Goal: Task Accomplishment & Management: Manage account settings

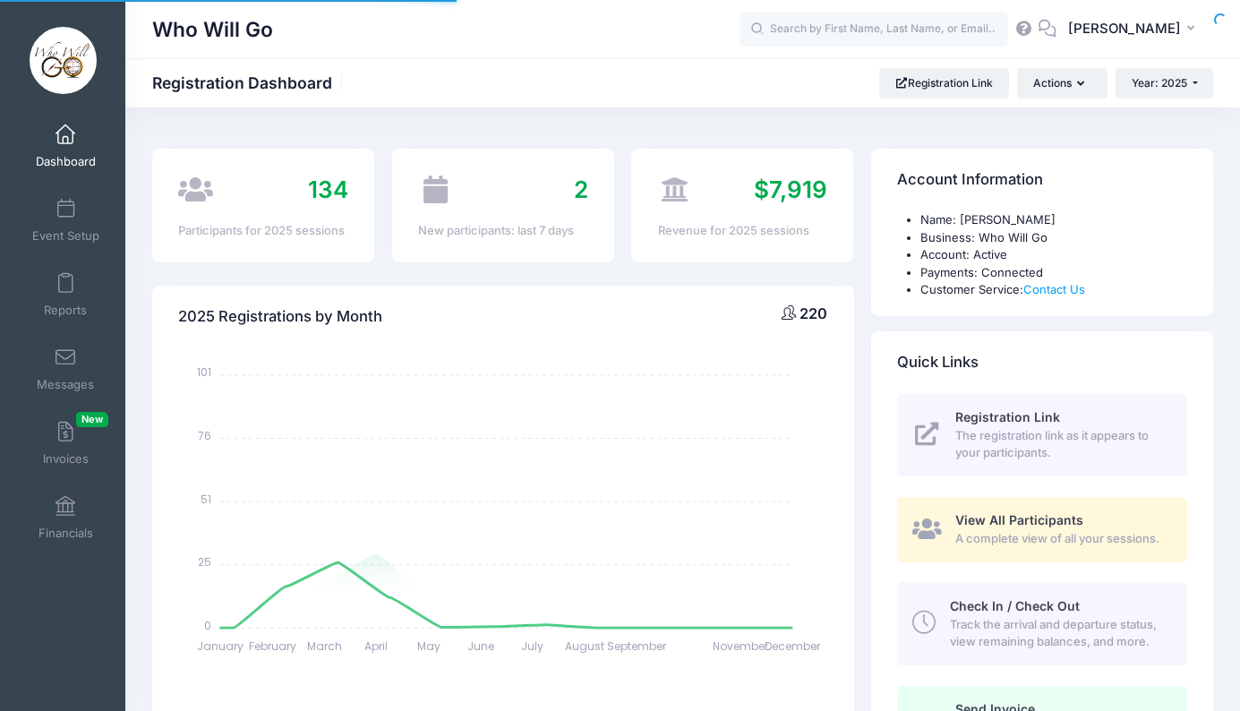
select select
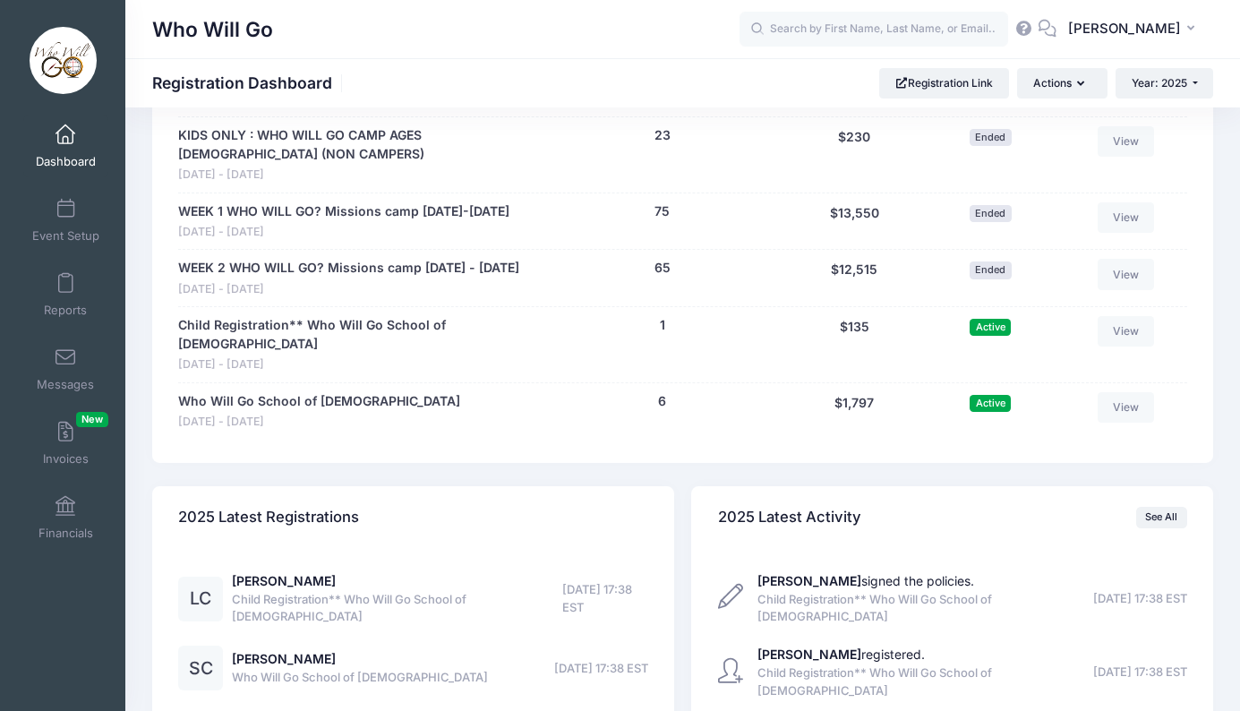
scroll to position [914, 0]
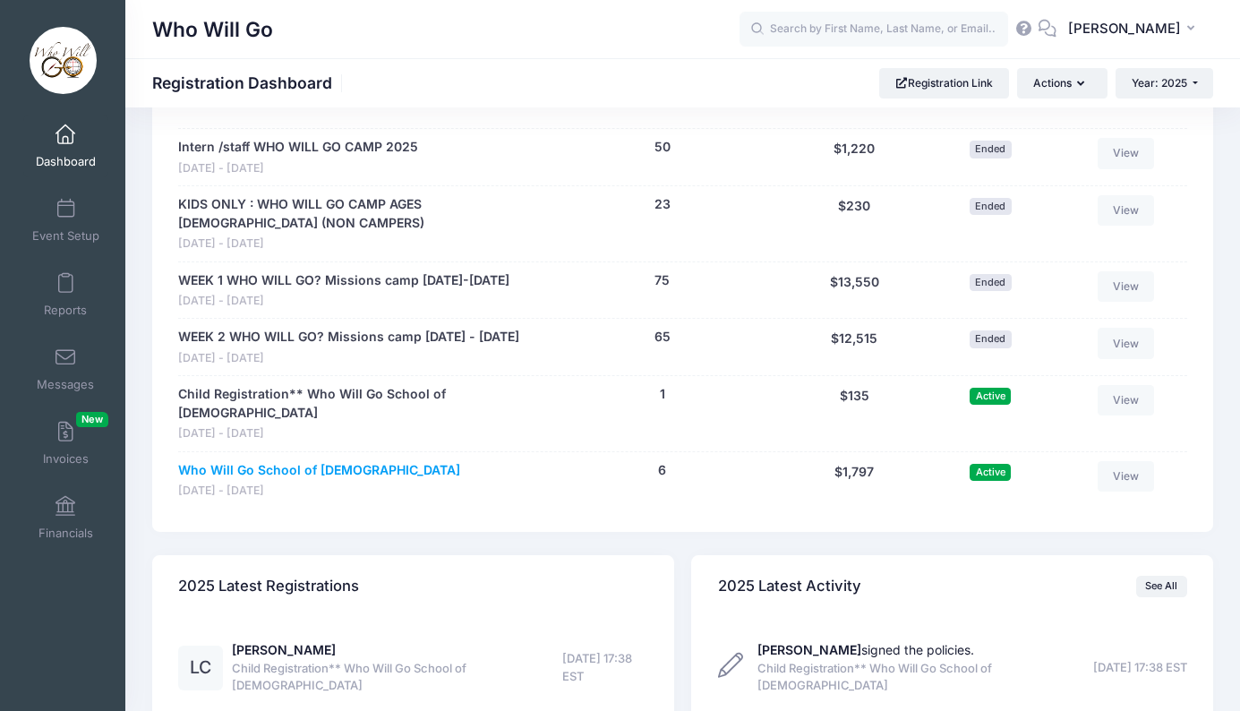
click at [363, 473] on link "Who Will Go School of [DEMOGRAPHIC_DATA]" at bounding box center [319, 470] width 282 height 19
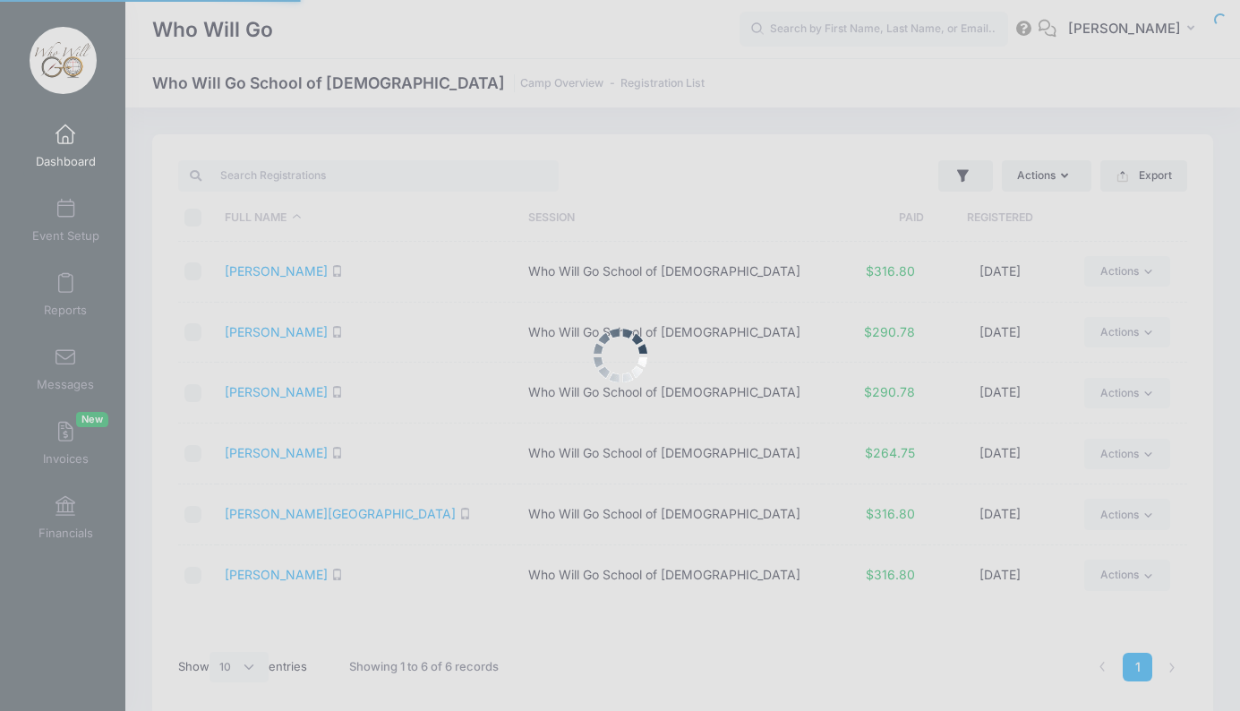
select select "10"
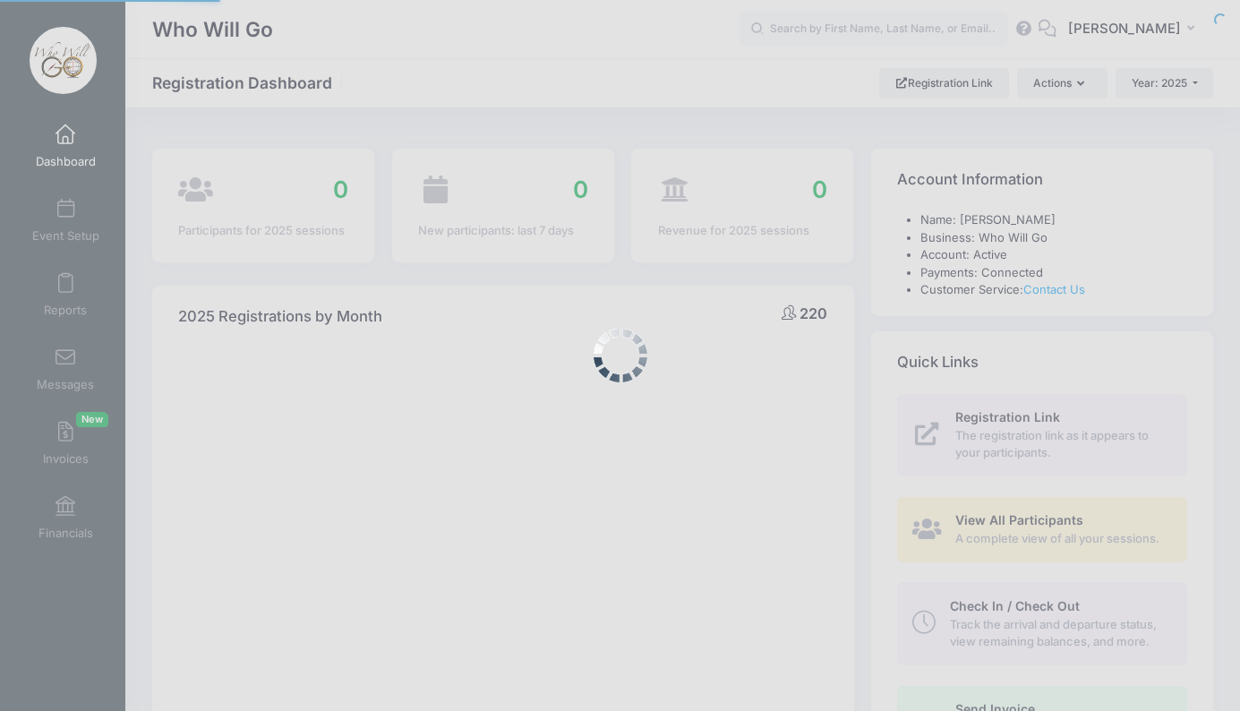
select select
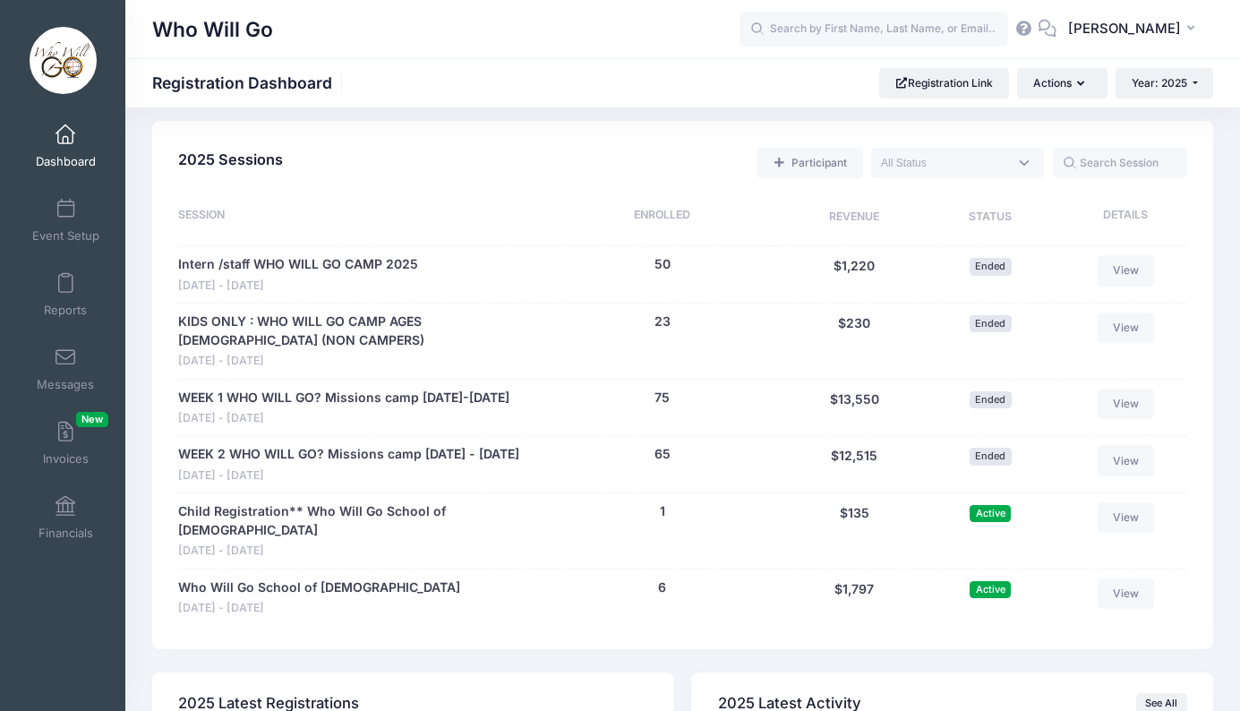
scroll to position [833, 0]
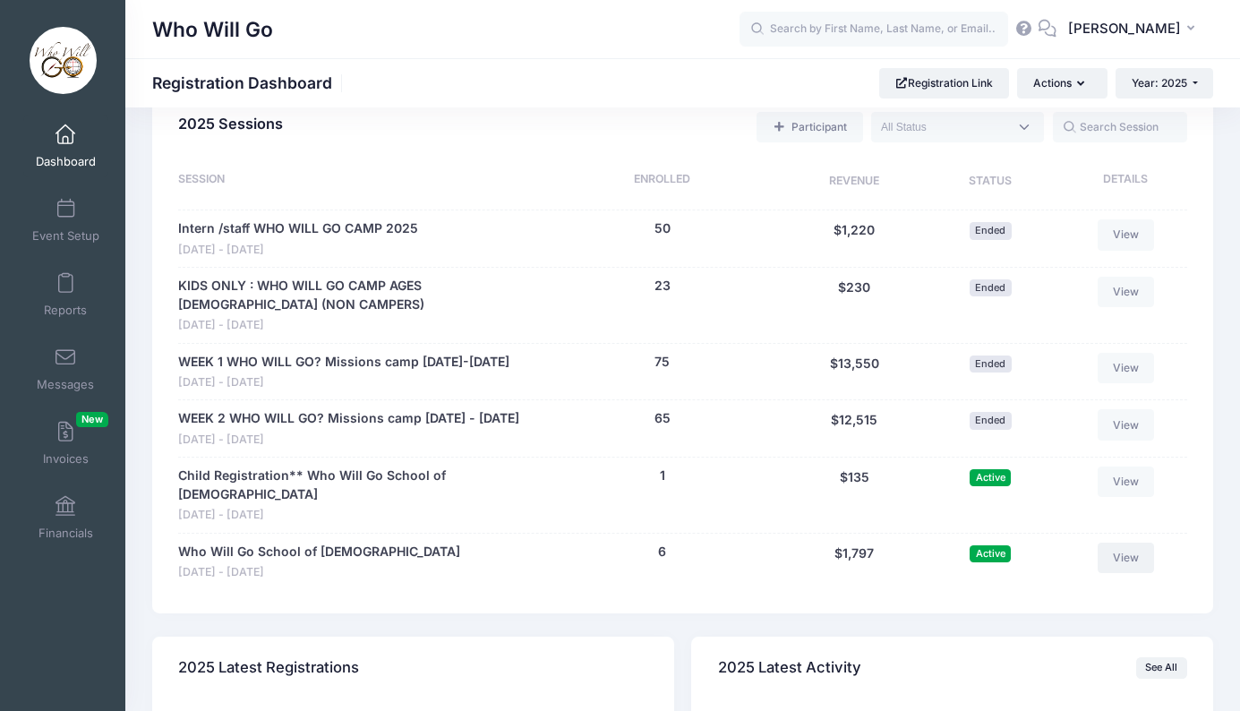
click at [1129, 570] on link "View" at bounding box center [1126, 558] width 57 height 30
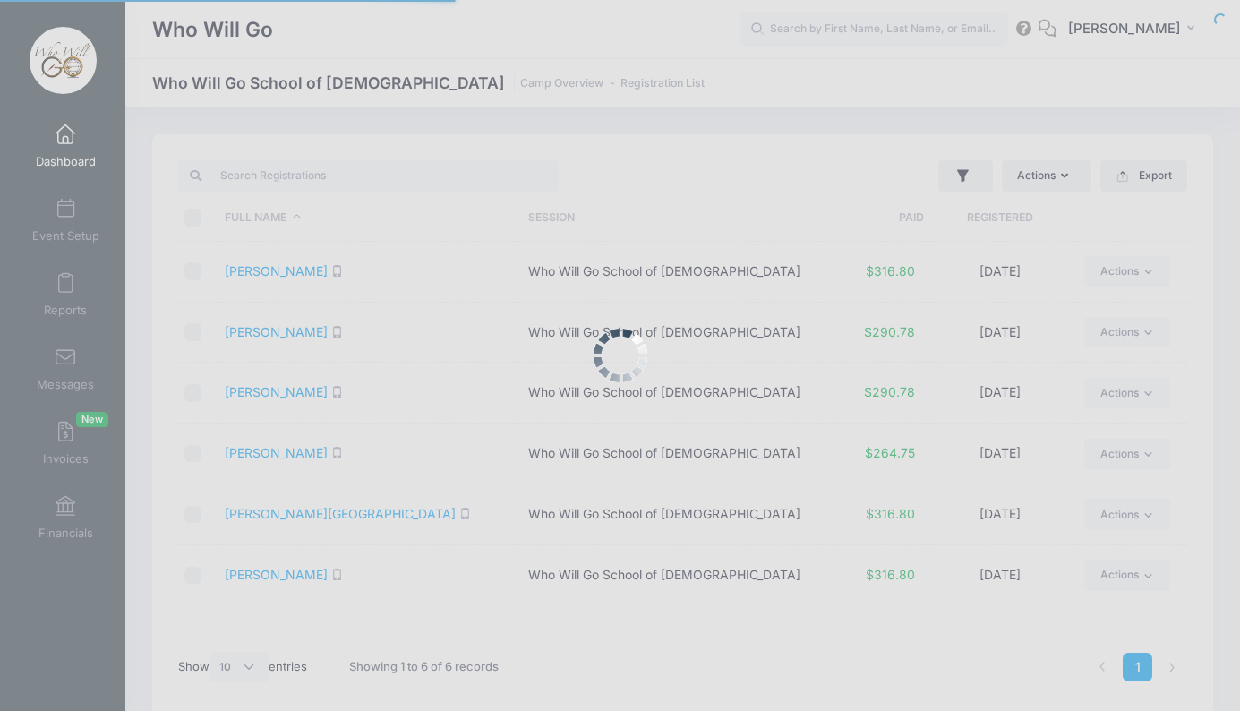
select select "10"
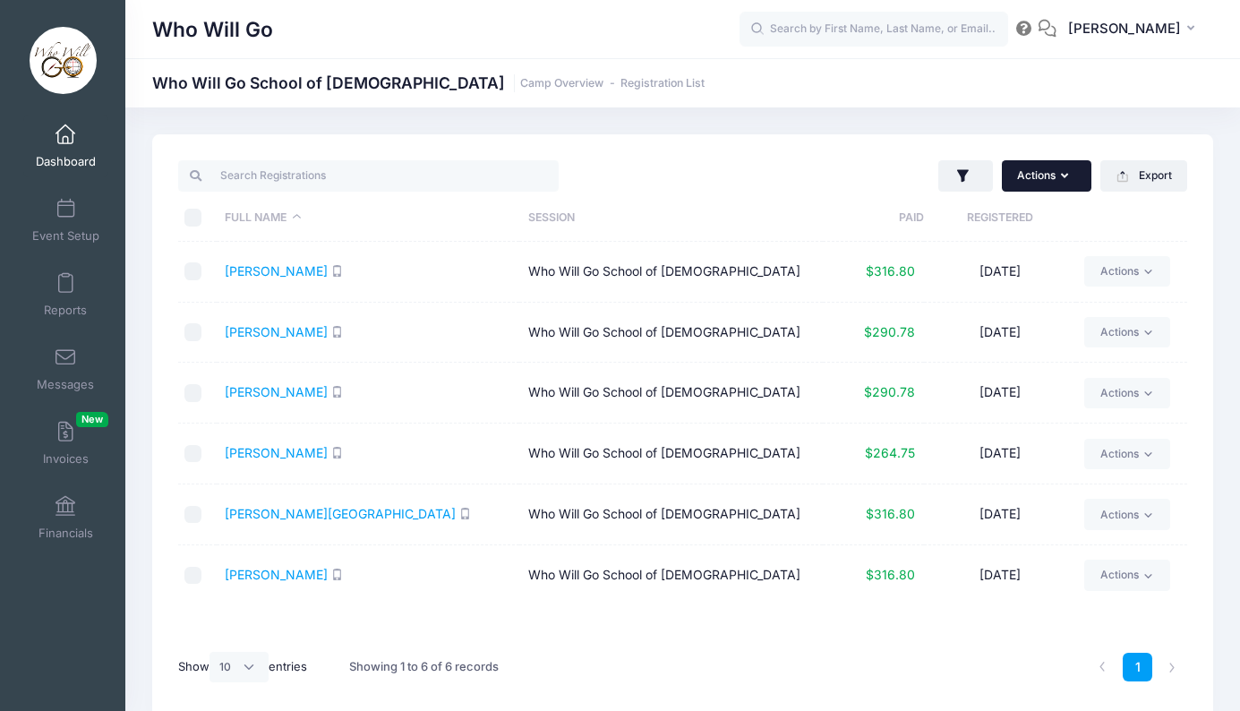
click at [1047, 188] on button "Actions" at bounding box center [1047, 175] width 90 height 30
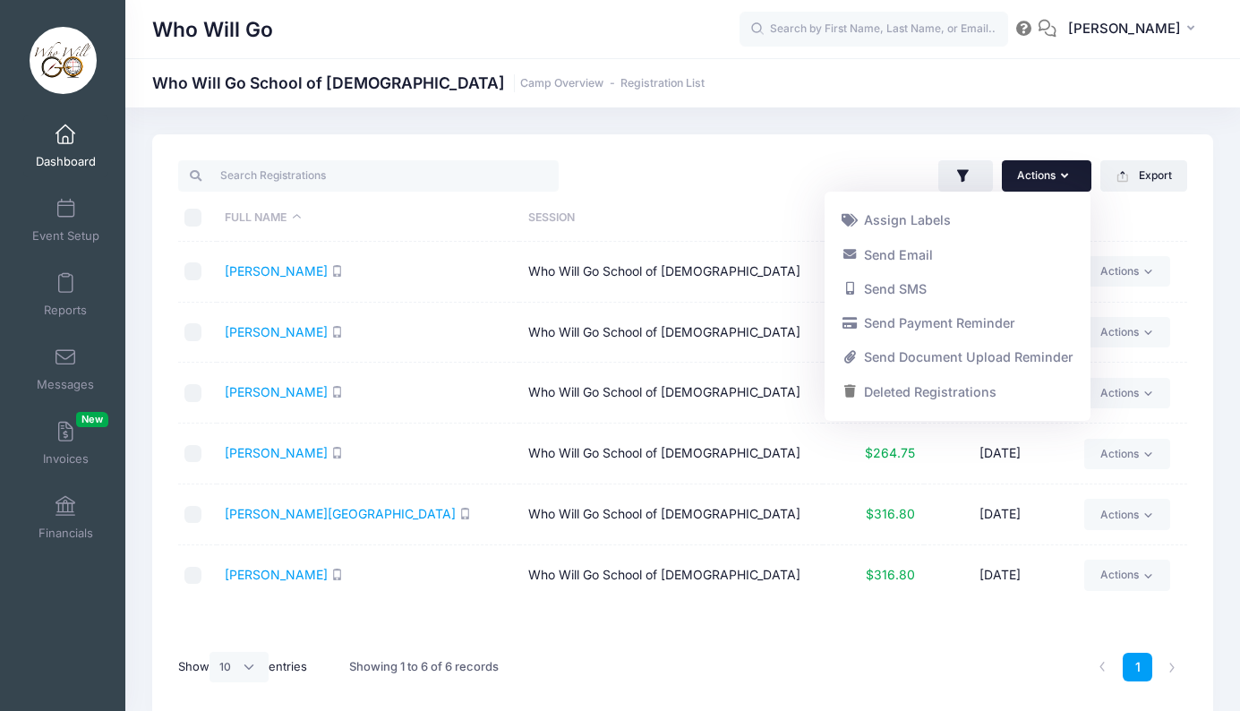
click at [925, 116] on div "Who Will Go Who Will Go School of Evangelism Camp Overview Registration List" at bounding box center [682, 426] width 1115 height 638
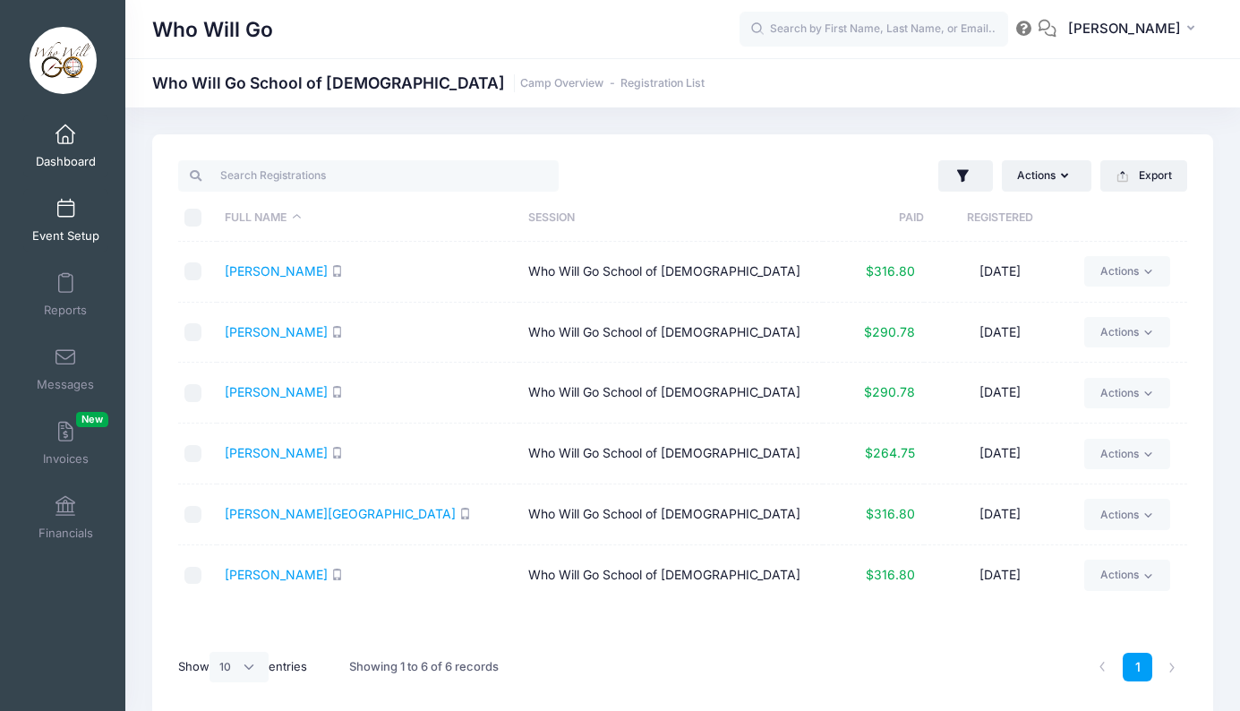
click at [65, 211] on span at bounding box center [65, 210] width 0 height 20
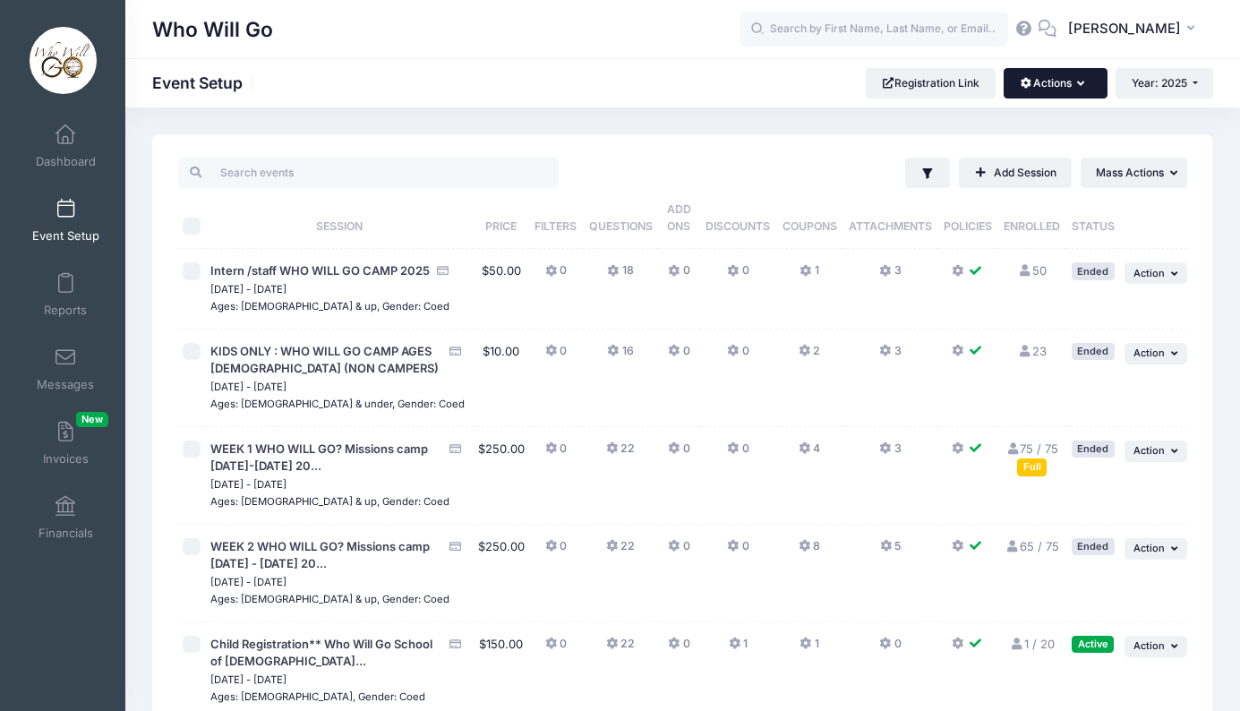
click at [1082, 84] on icon "button" at bounding box center [1084, 84] width 14 height 0
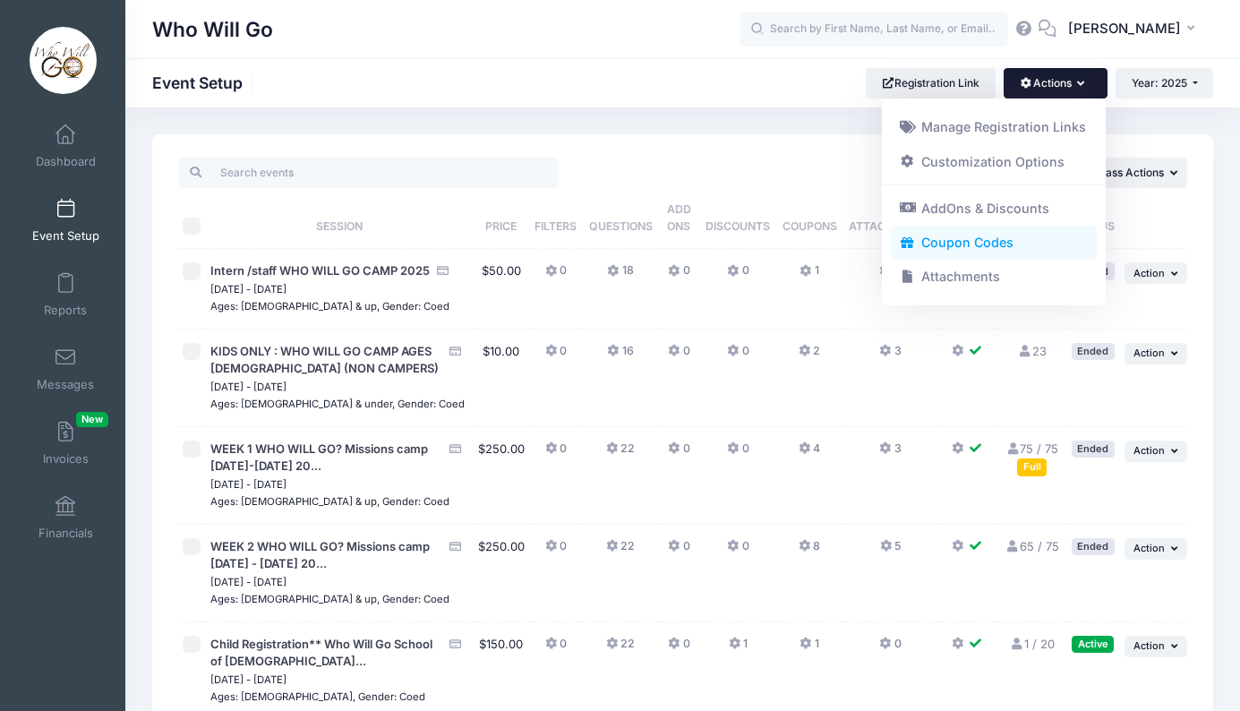
click at [979, 240] on link "Coupon Codes" at bounding box center [994, 243] width 207 height 34
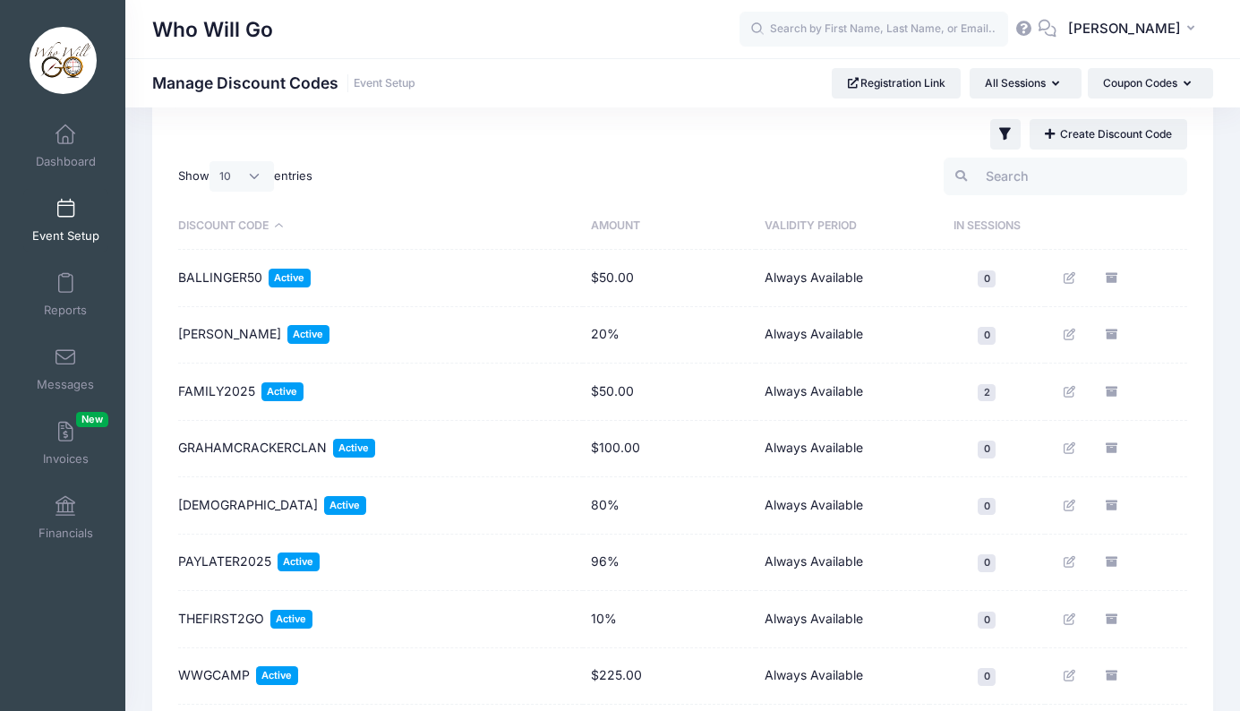
scroll to position [92, 0]
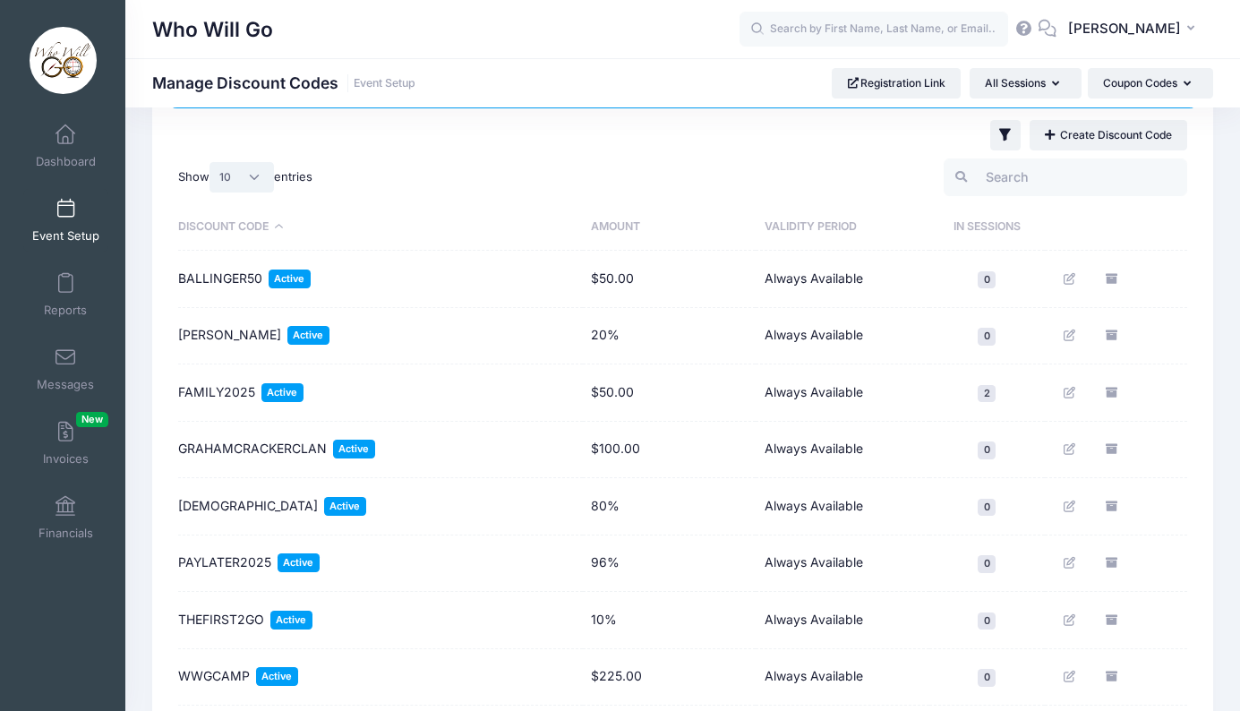
select select "25"
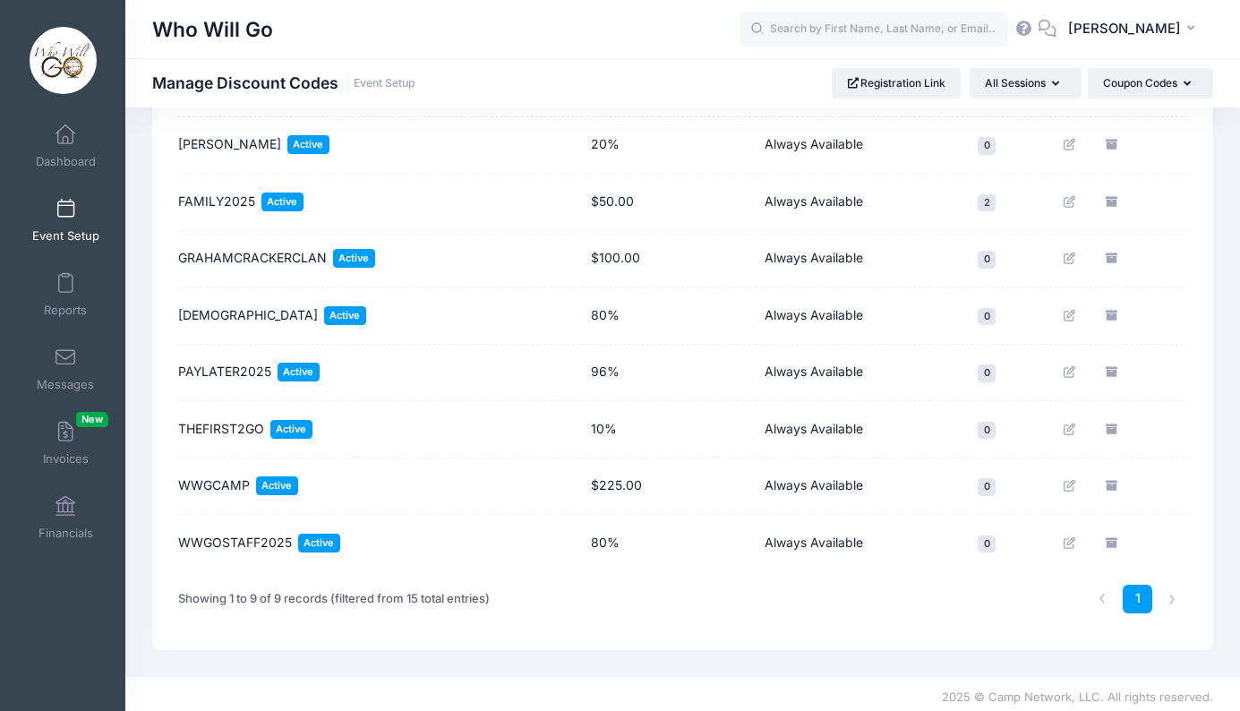
scroll to position [281, 0]
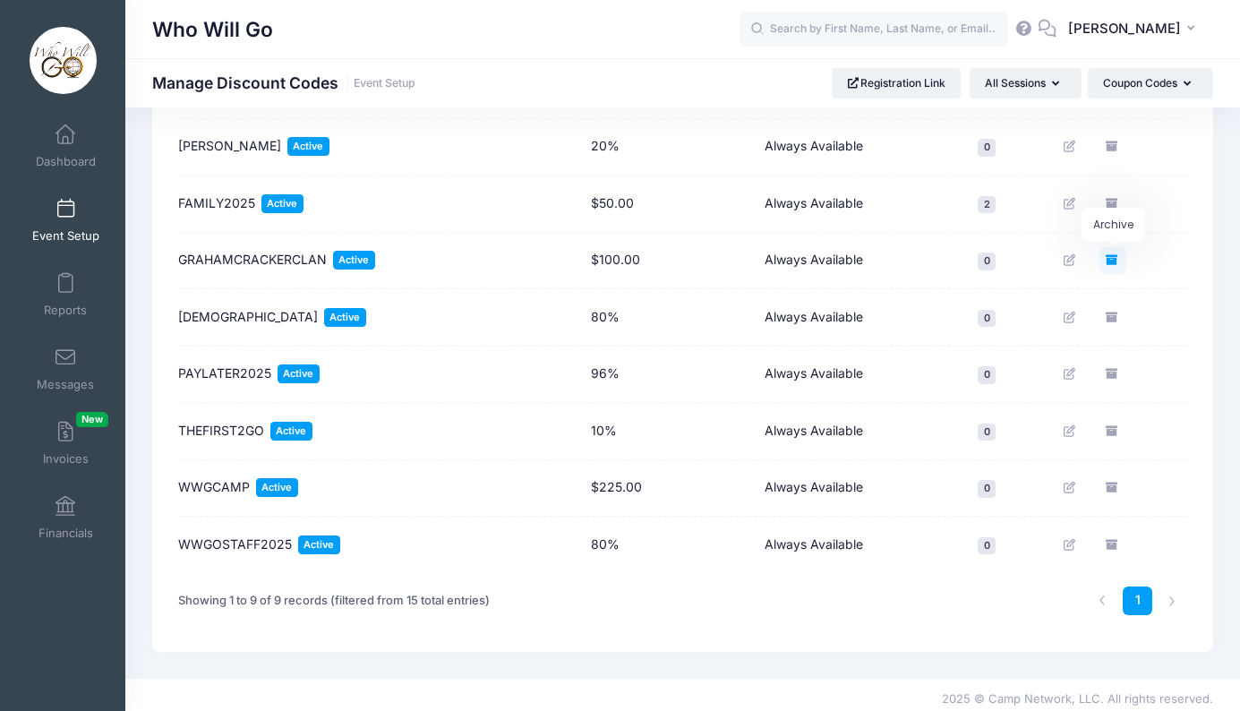
click at [1112, 258] on icon "Archive" at bounding box center [1113, 260] width 14 height 12
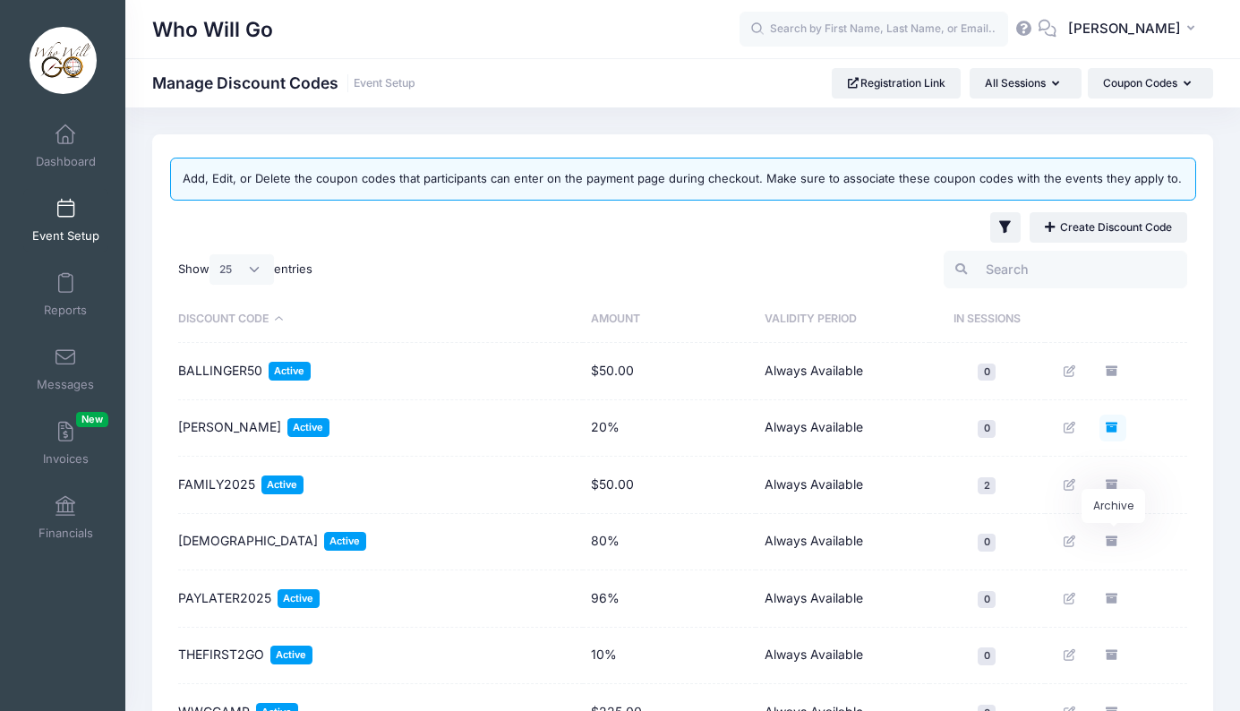
click at [1121, 429] on link "Archive" at bounding box center [1113, 428] width 27 height 27
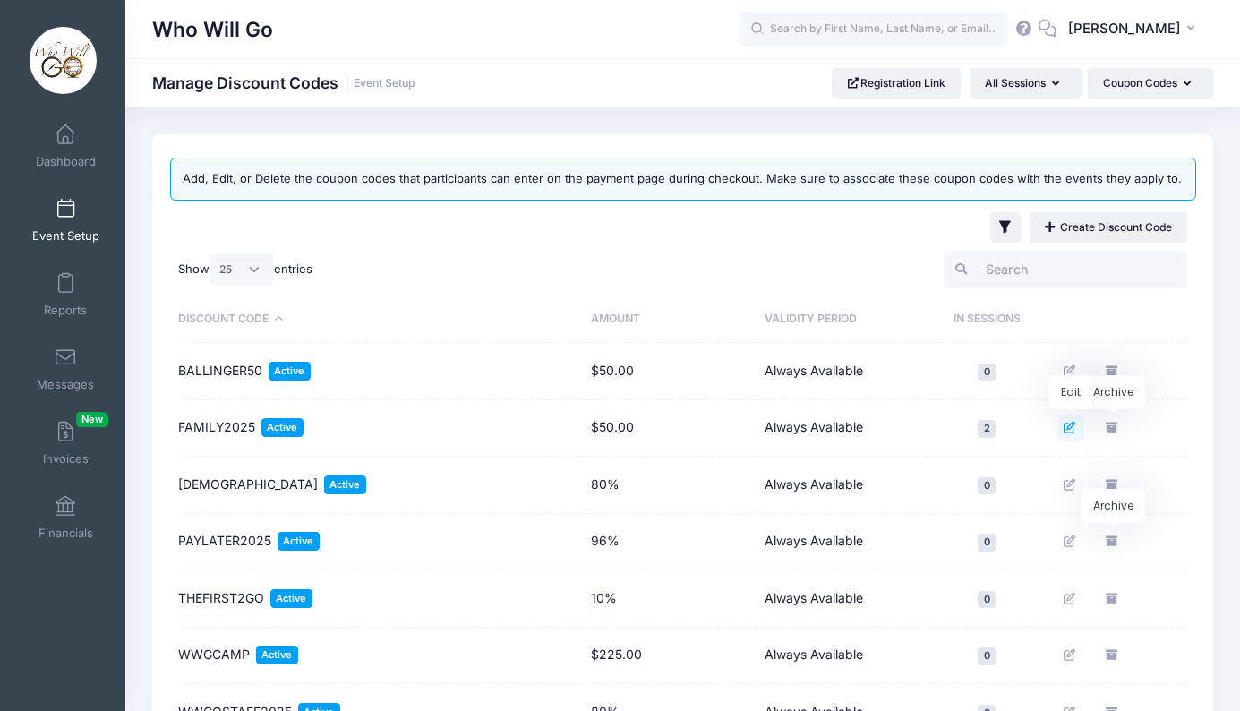
click at [1069, 429] on icon "Edit" at bounding box center [1071, 428] width 14 height 12
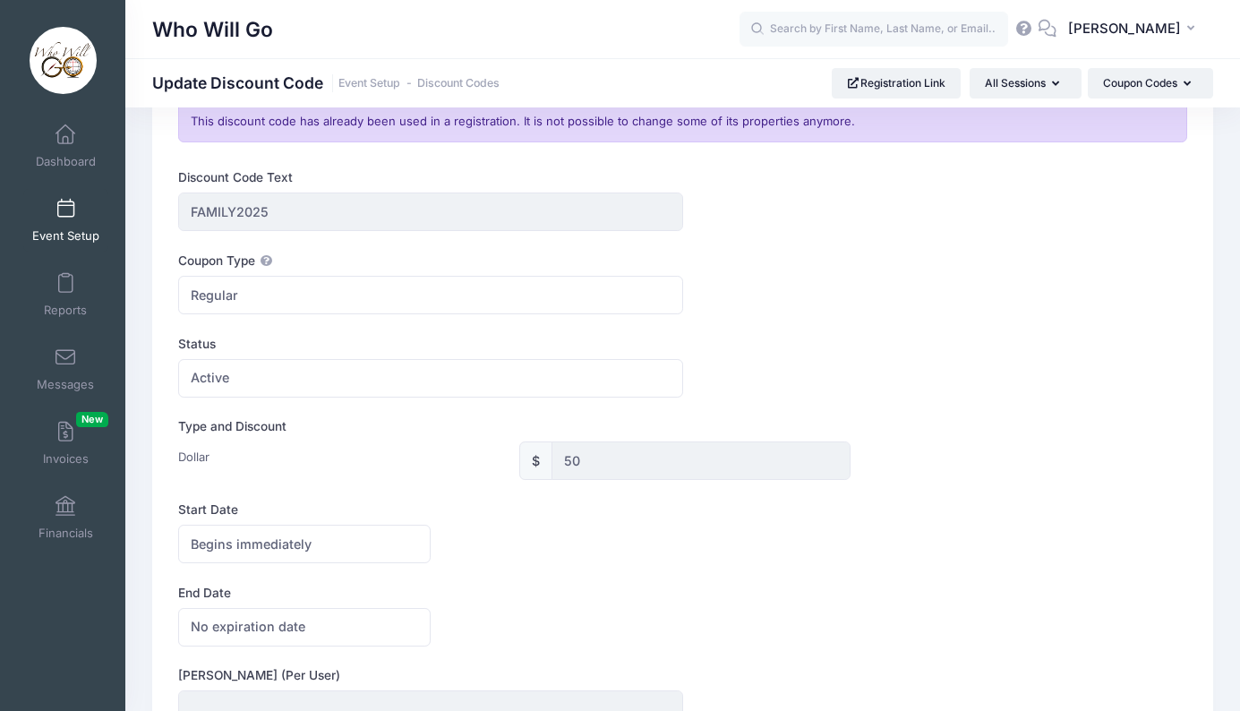
scroll to position [136, 0]
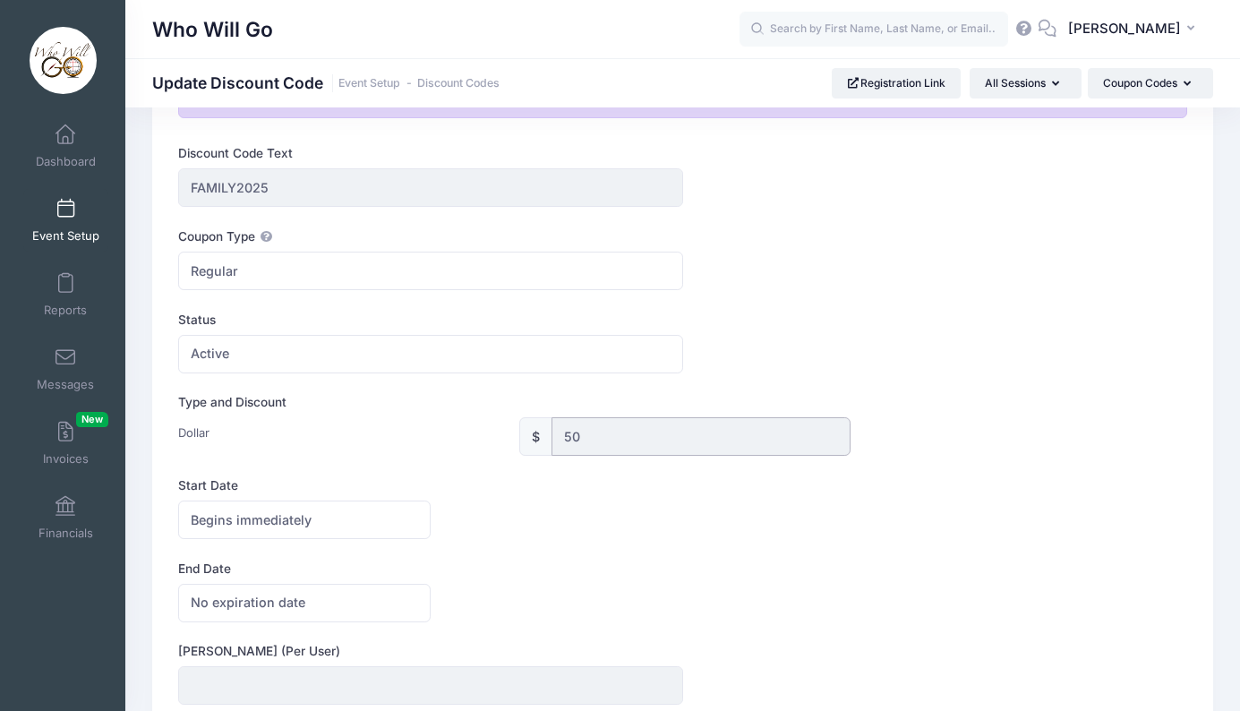
click at [595, 434] on input "50" at bounding box center [702, 436] width 300 height 39
click at [573, 433] on input "50" at bounding box center [702, 436] width 300 height 39
click at [694, 363] on div "Status Paused Active Active" at bounding box center [682, 342] width 1009 height 63
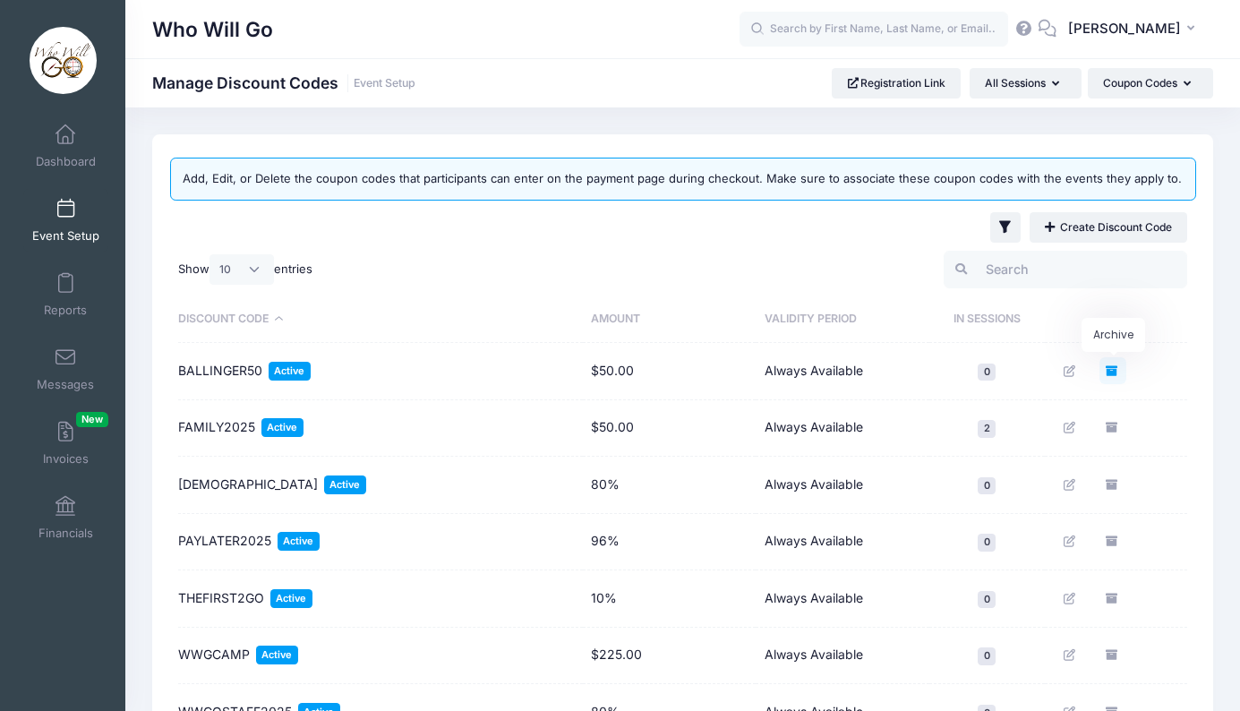
click at [1108, 370] on icon "Archive" at bounding box center [1113, 371] width 14 height 12
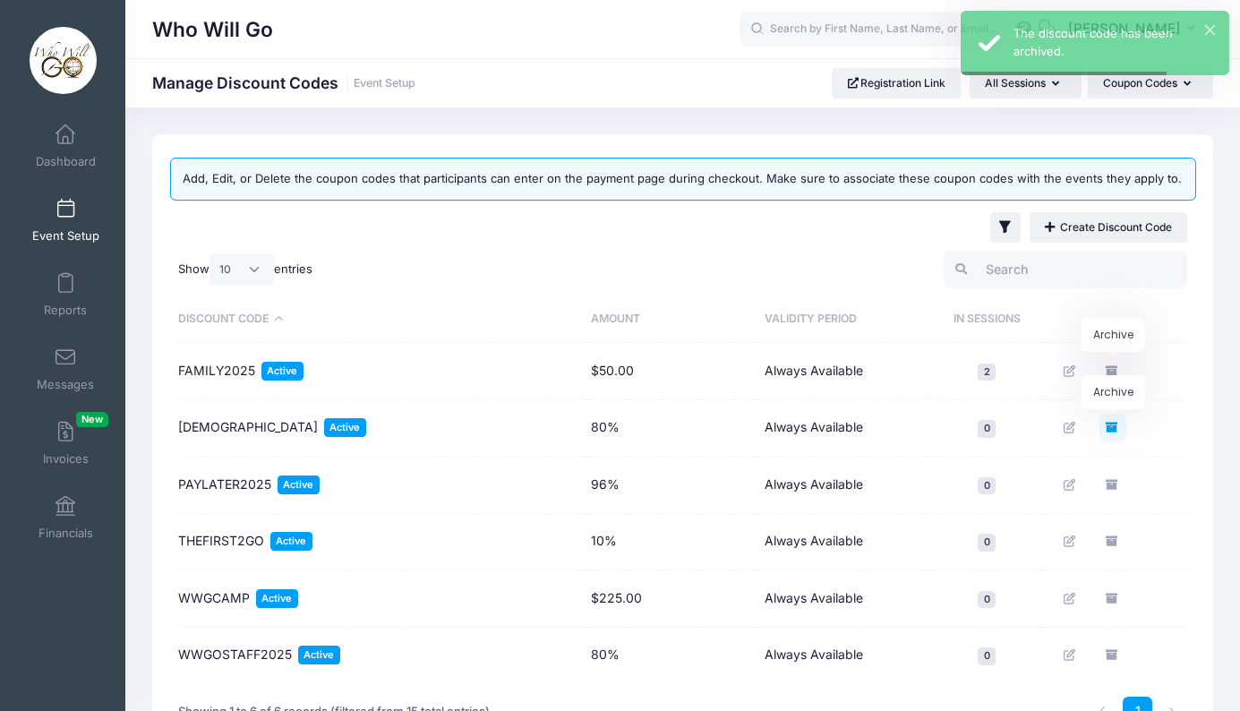
click at [1115, 425] on icon "Archive" at bounding box center [1113, 428] width 14 height 12
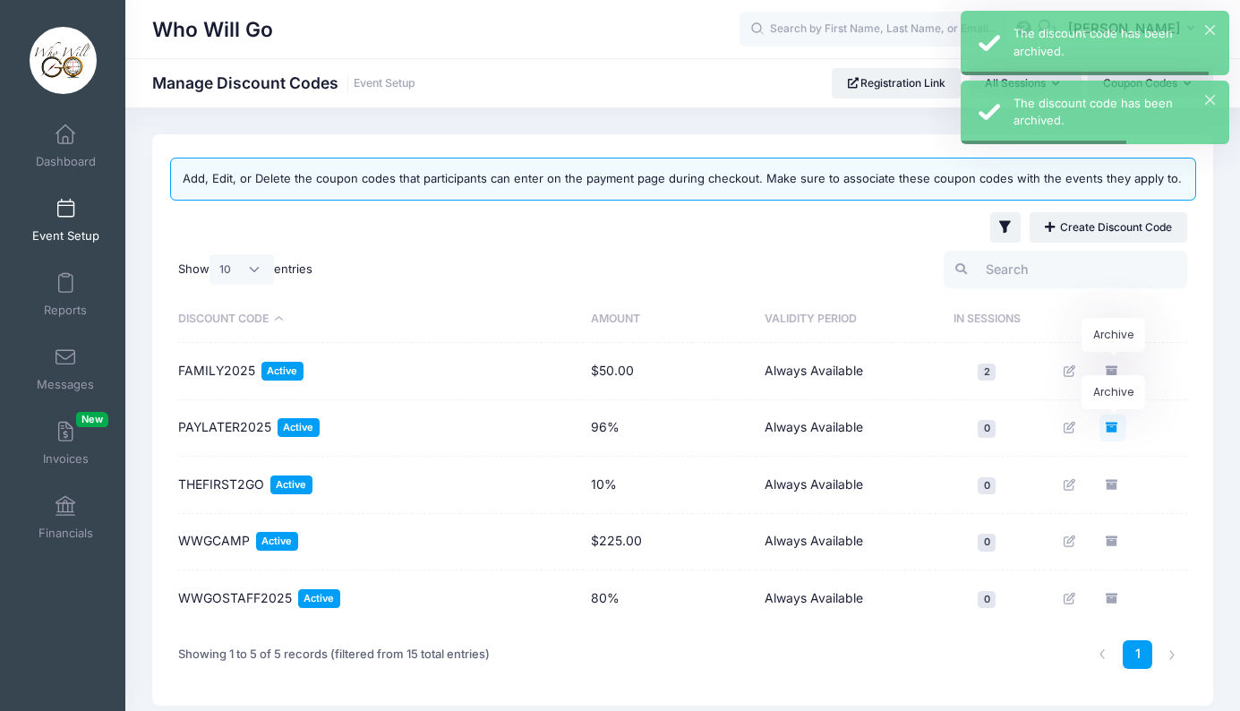
click at [1115, 426] on icon "Archive" at bounding box center [1113, 428] width 14 height 12
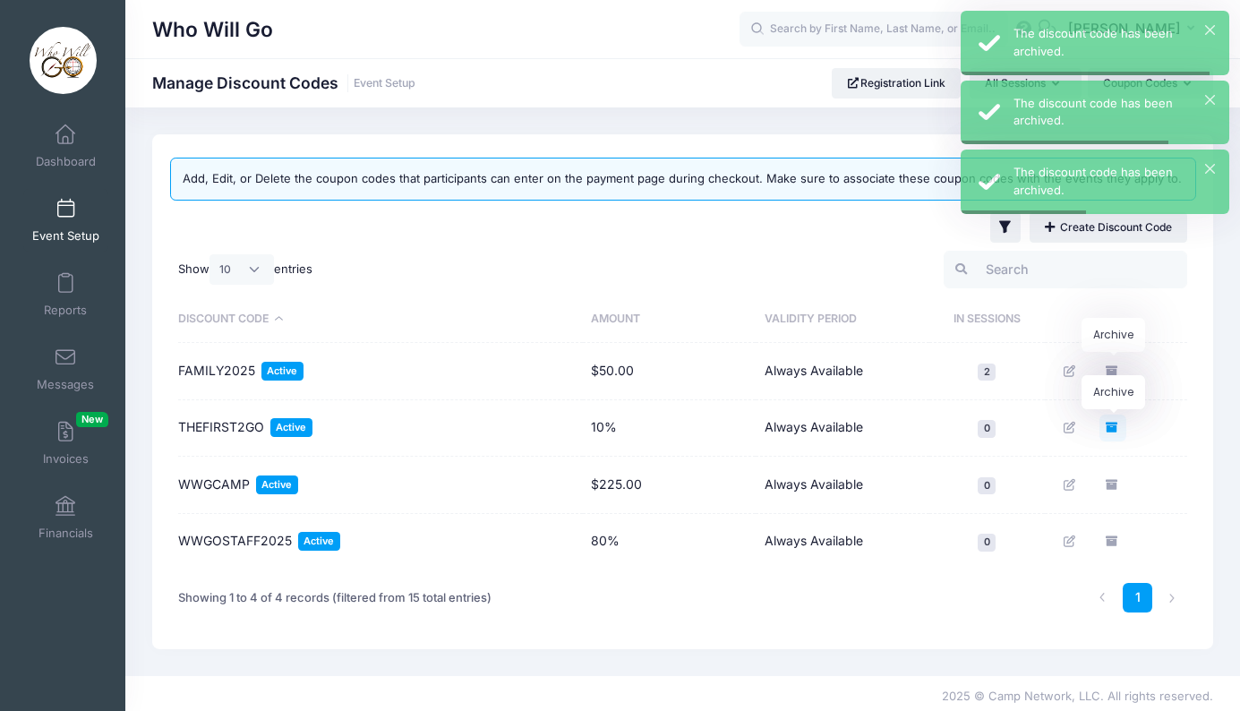
click at [1115, 426] on icon "Archive" at bounding box center [1113, 428] width 14 height 12
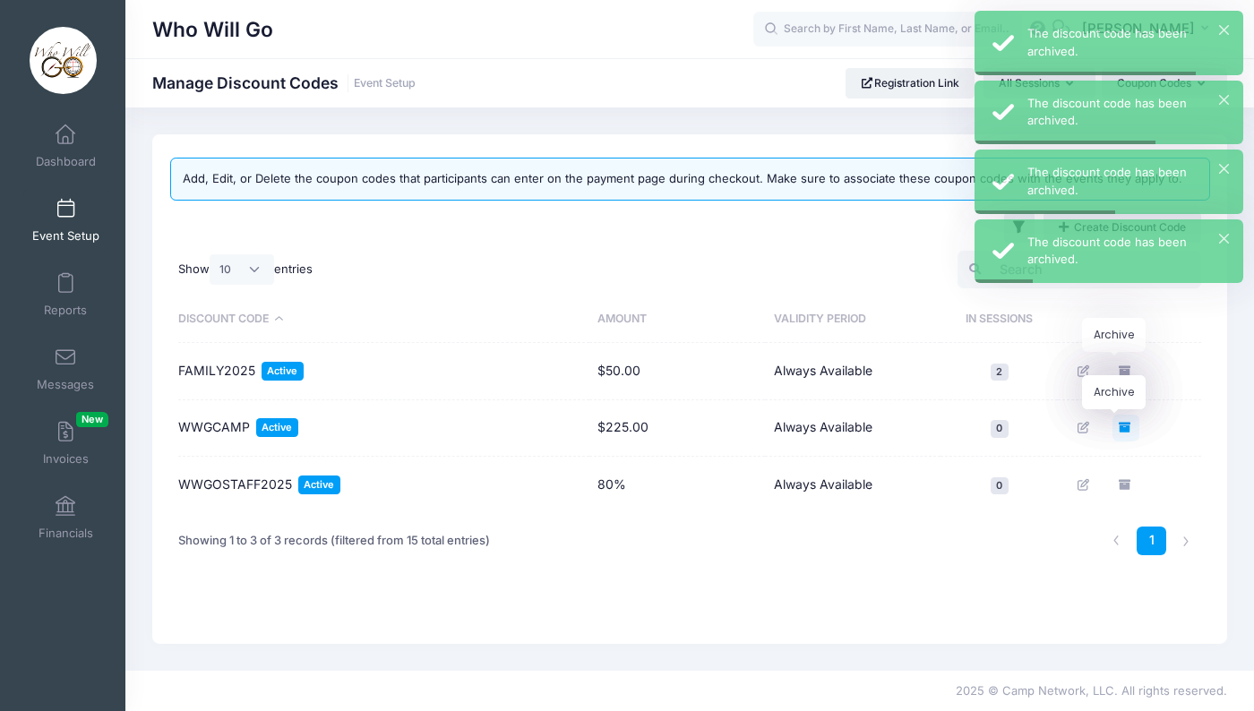
click at [1115, 426] on link "Archive" at bounding box center [1125, 428] width 27 height 27
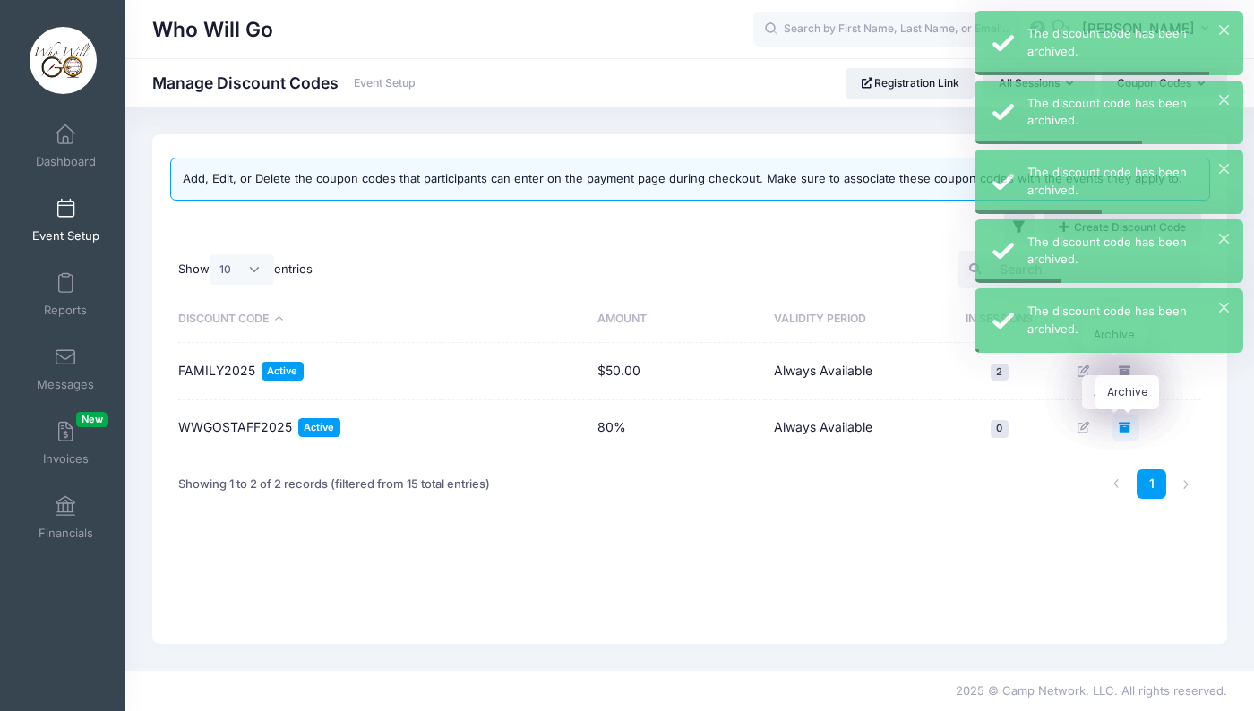
click at [1130, 430] on icon "Archive" at bounding box center [1126, 428] width 14 height 12
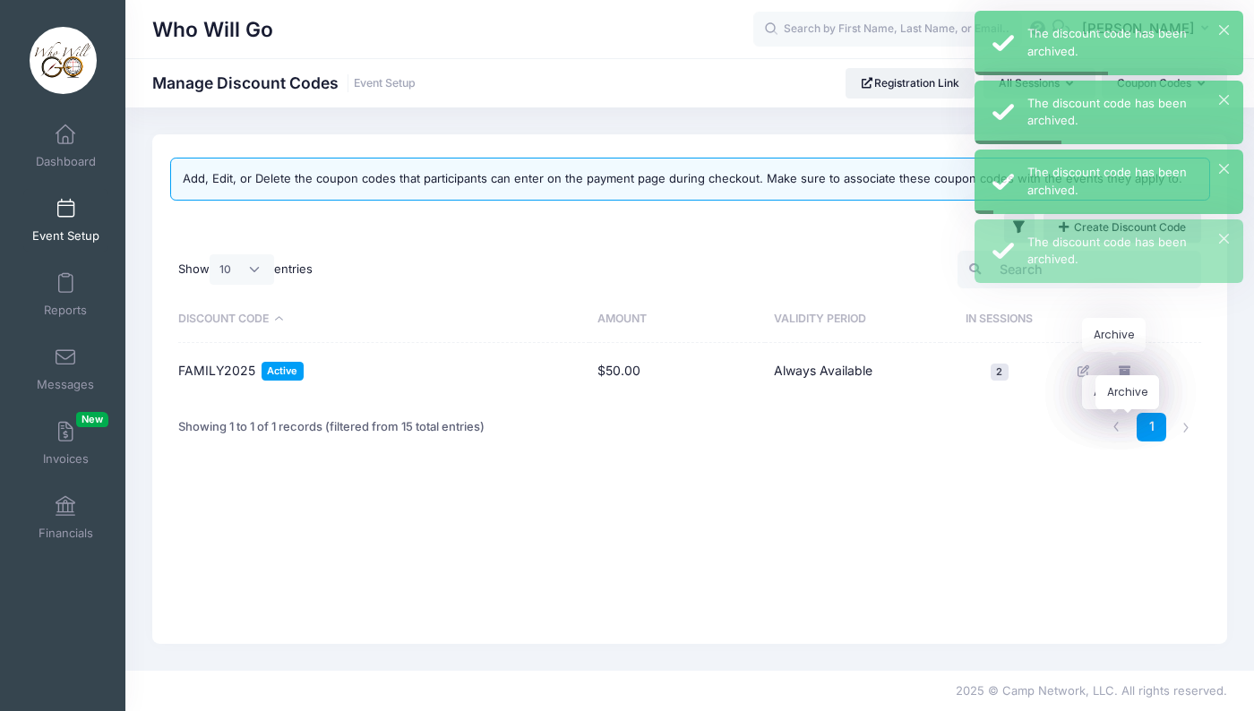
click at [913, 474] on div "Add, Edit, or Delete the coupon codes that participants can enter on the paymen…" at bounding box center [689, 389] width 1075 height 510
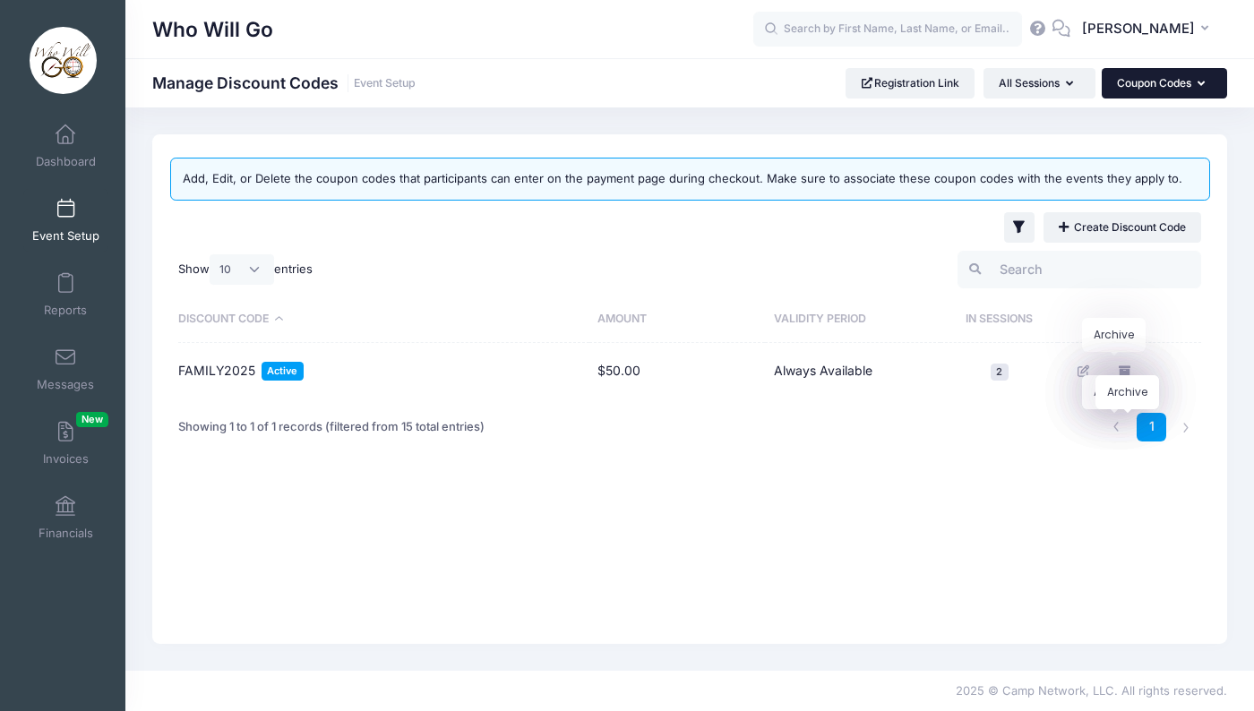
click at [1200, 84] on icon "button" at bounding box center [1205, 84] width 14 height 0
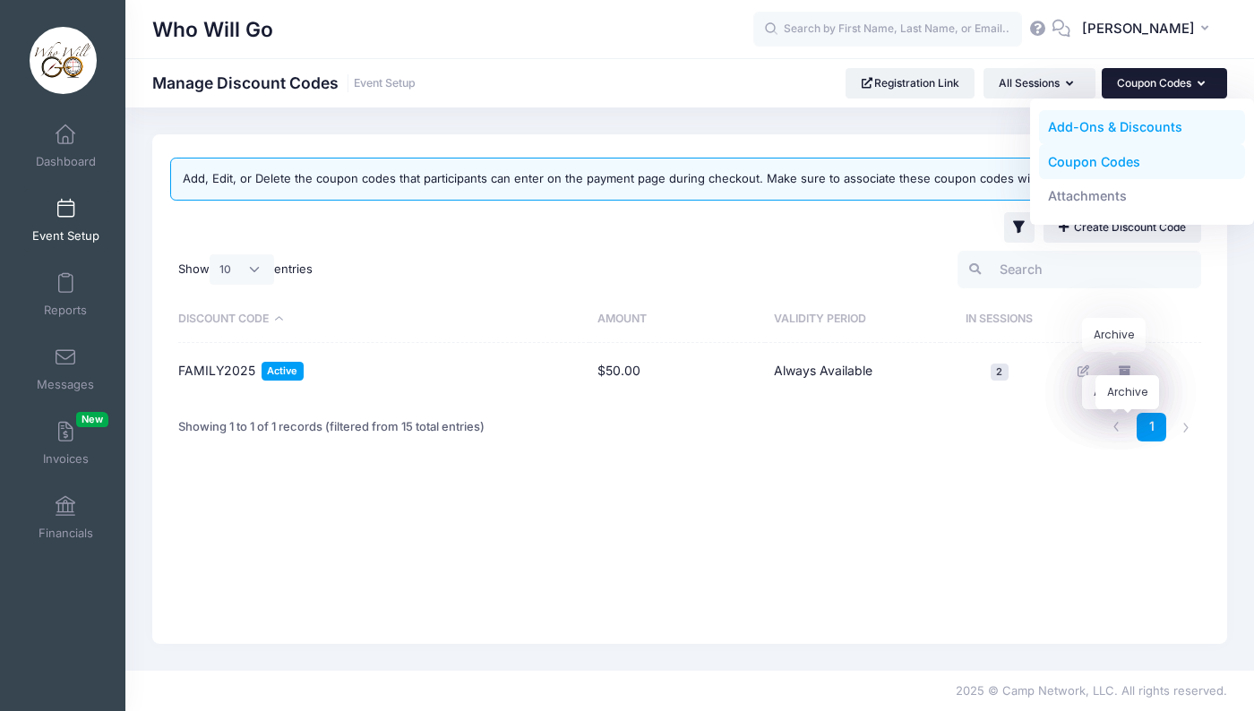
click at [1062, 120] on link "Add-Ons & Discounts" at bounding box center [1142, 127] width 207 height 34
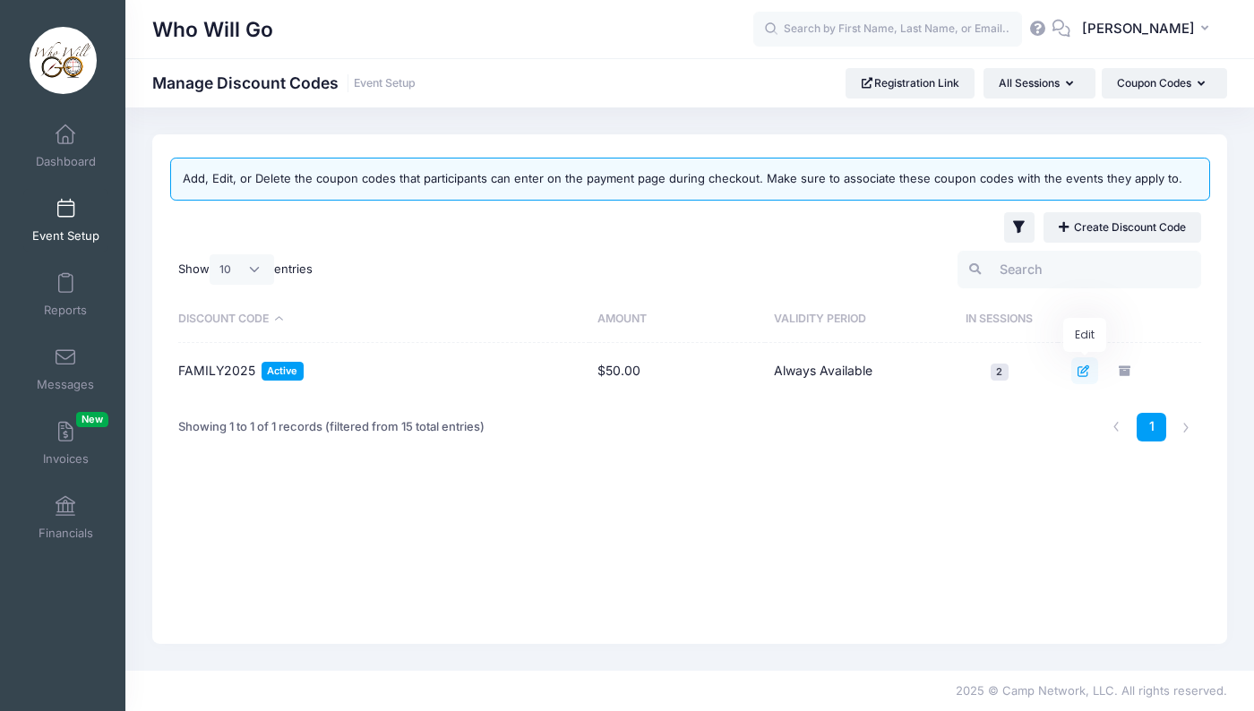
click at [1084, 373] on icon "Edit" at bounding box center [1084, 371] width 14 height 12
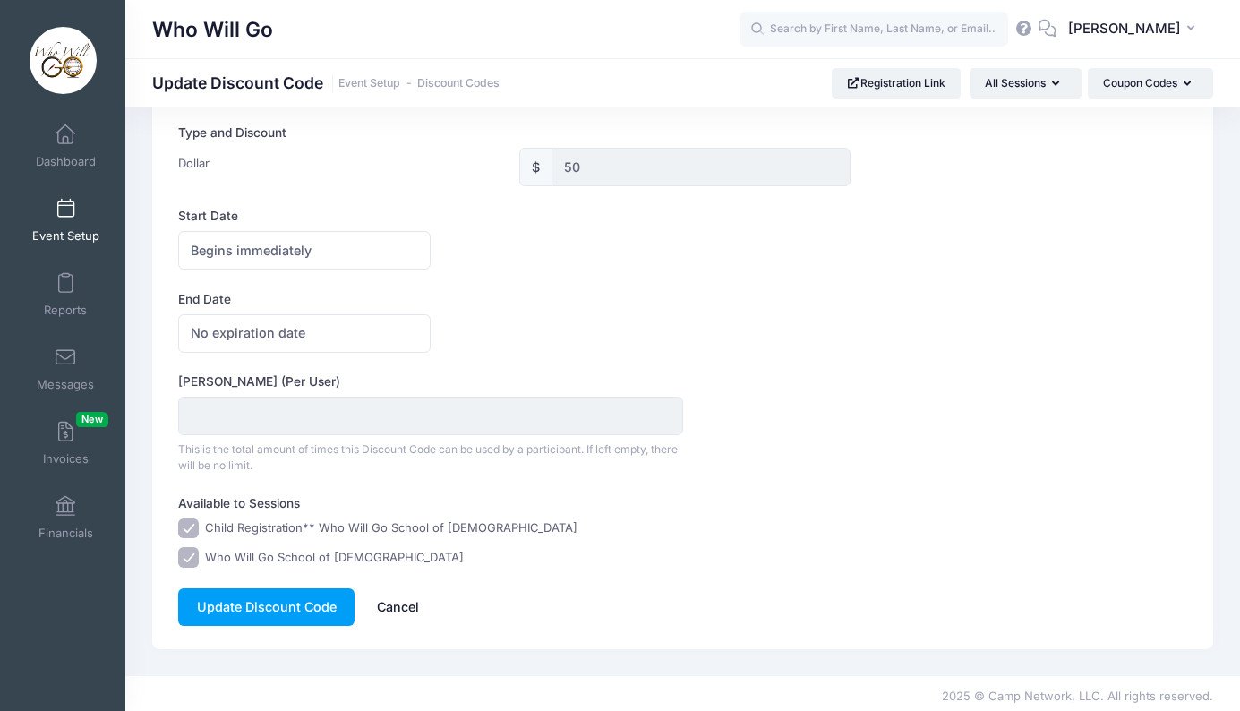
scroll to position [405, 0]
click at [596, 163] on input "50" at bounding box center [702, 168] width 300 height 39
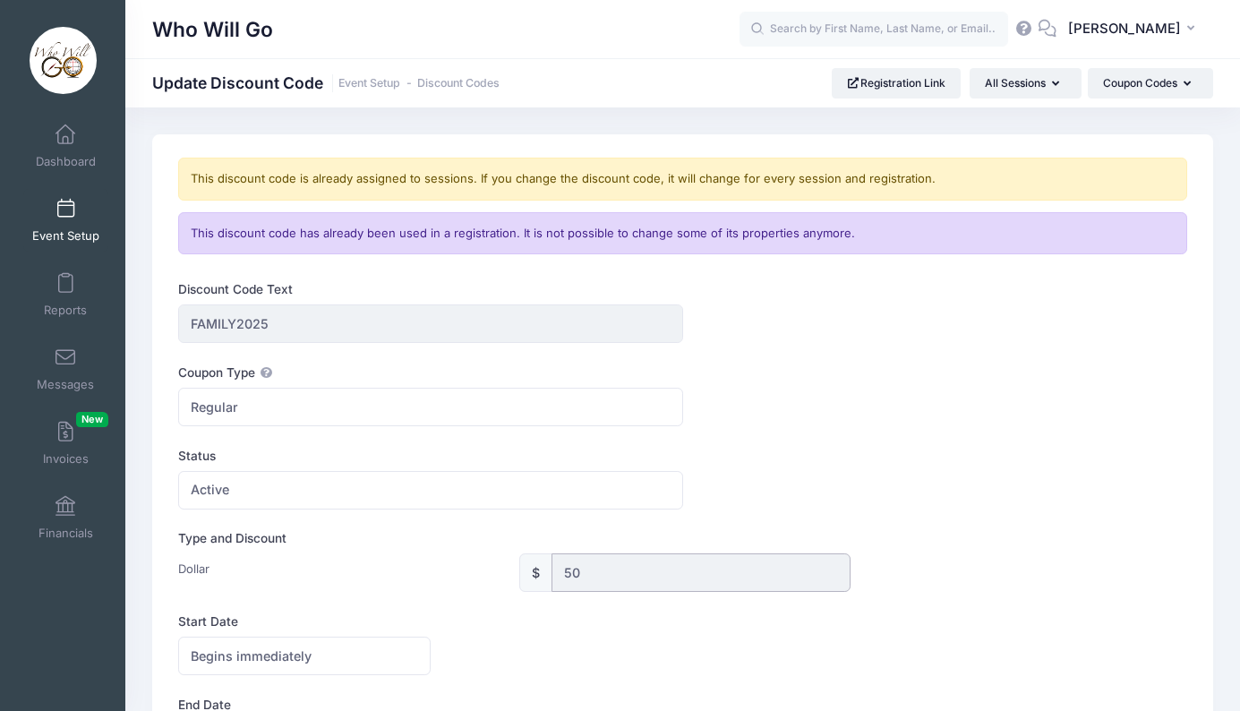
scroll to position [0, 0]
click at [1149, 87] on button "Coupon Codes" at bounding box center [1150, 83] width 125 height 30
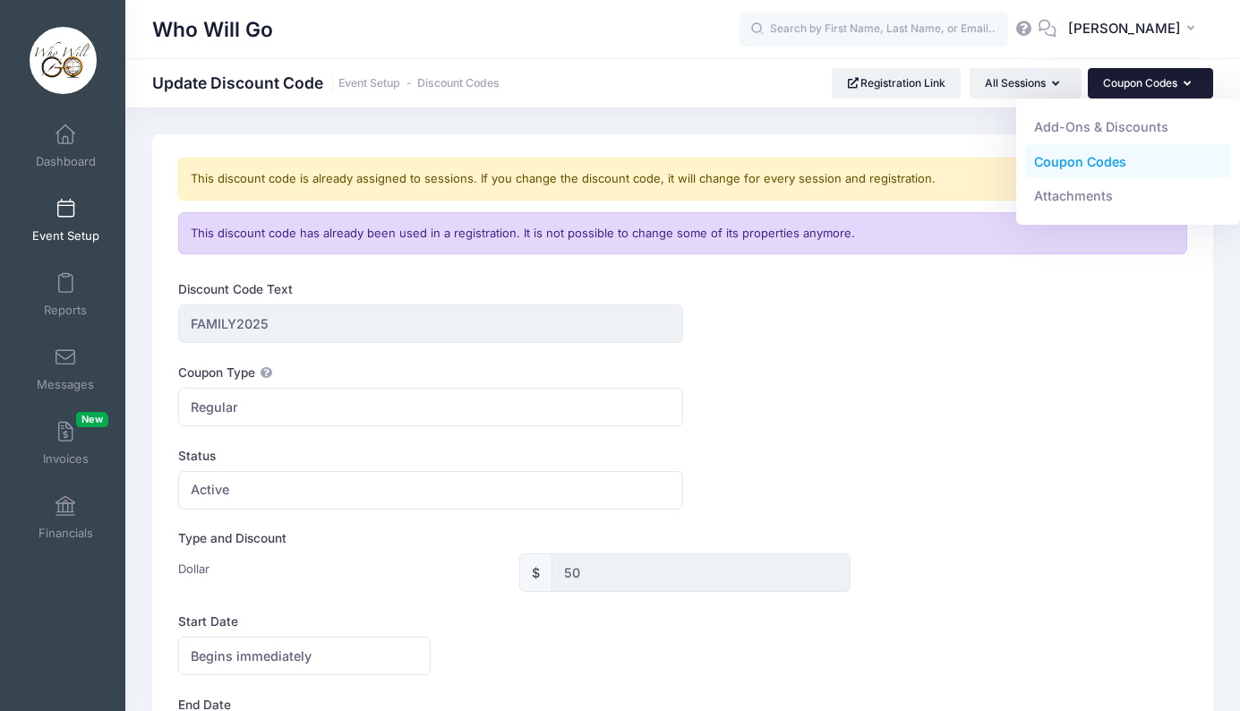
click at [1099, 162] on link "Coupon Codes" at bounding box center [1129, 161] width 207 height 34
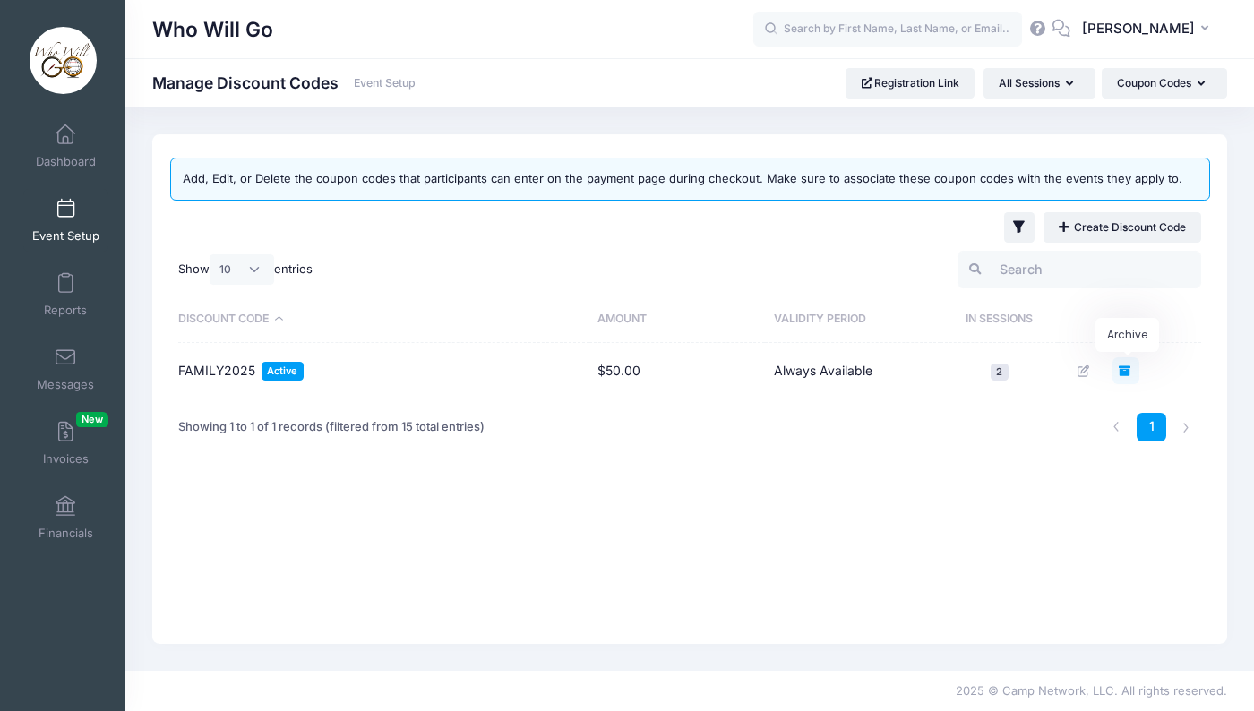
click at [1127, 370] on icon "Archive" at bounding box center [1126, 371] width 14 height 12
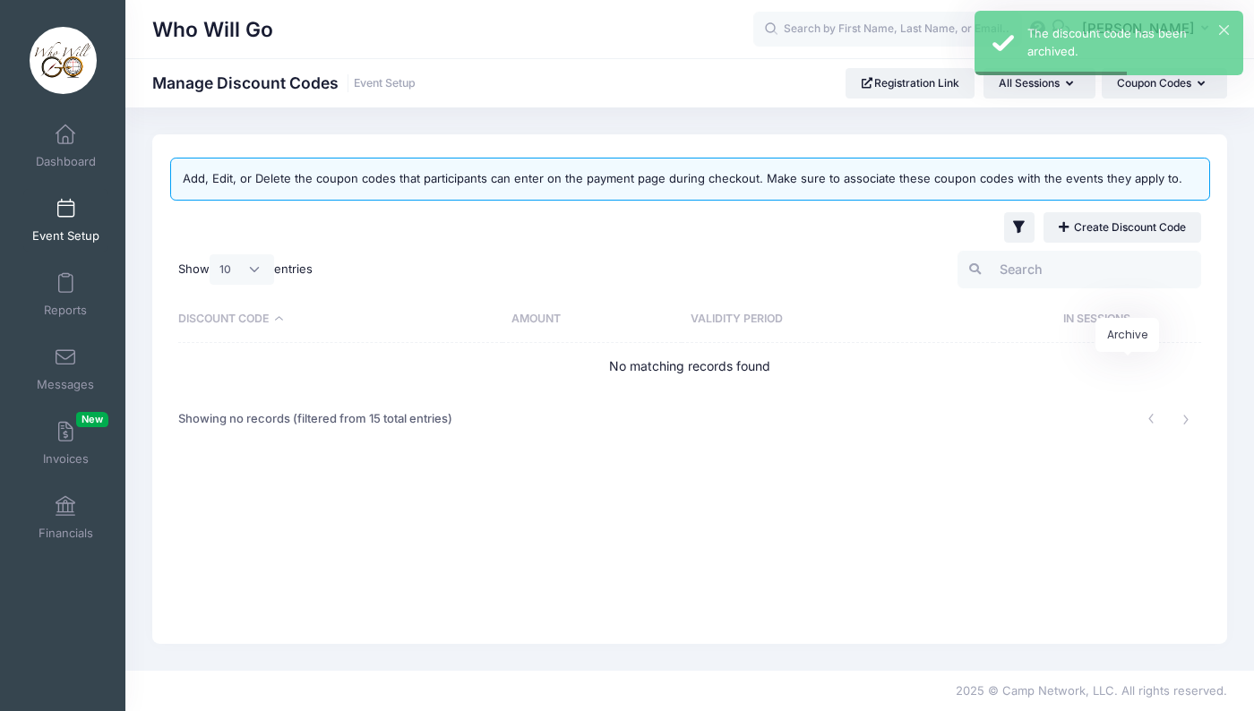
click at [565, 245] on div "Show 10 25 50 100 entries" at bounding box center [430, 270] width 520 height 54
